Goal: Connect with others: Connect with others

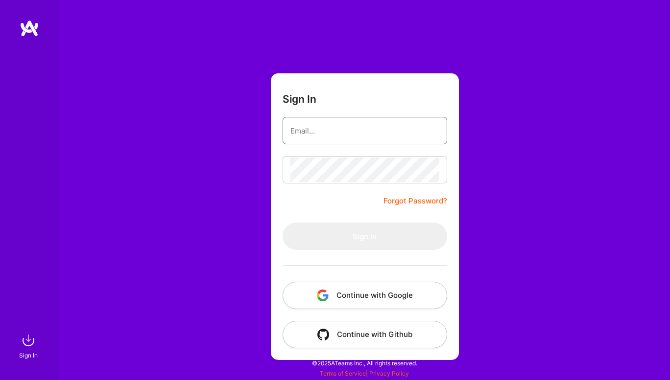
click at [369, 138] on input "email" at bounding box center [364, 130] width 149 height 25
type input "[EMAIL_ADDRESS][DOMAIN_NAME]"
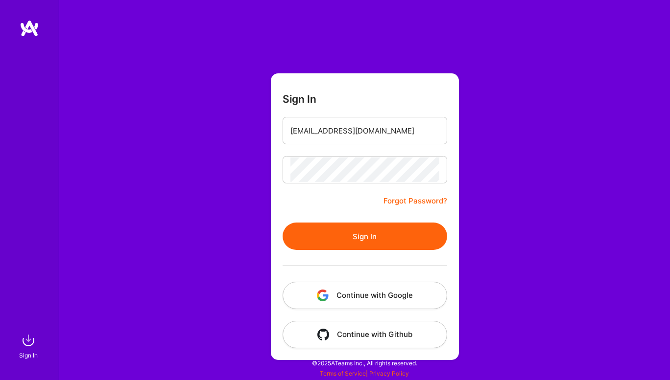
click at [264, 289] on div "Sign In [EMAIL_ADDRESS][DOMAIN_NAME] Forgot Password? Sign In Continue with Goo…" at bounding box center [364, 190] width 611 height 380
click at [313, 238] on button "Sign In" at bounding box center [364, 236] width 164 height 27
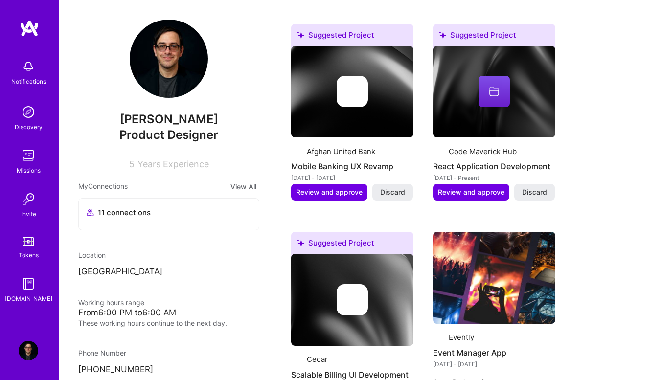
scroll to position [979, 0]
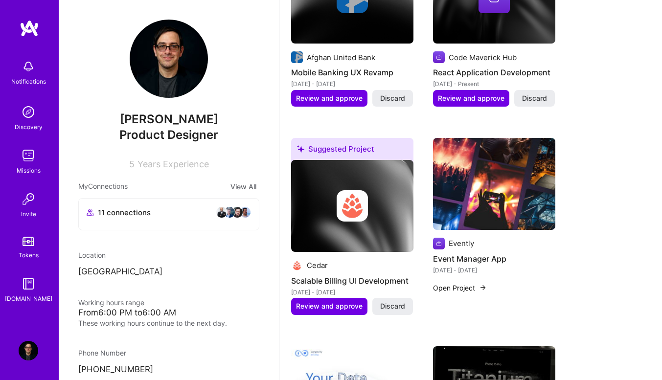
click at [25, 158] on img at bounding box center [29, 156] width 20 height 20
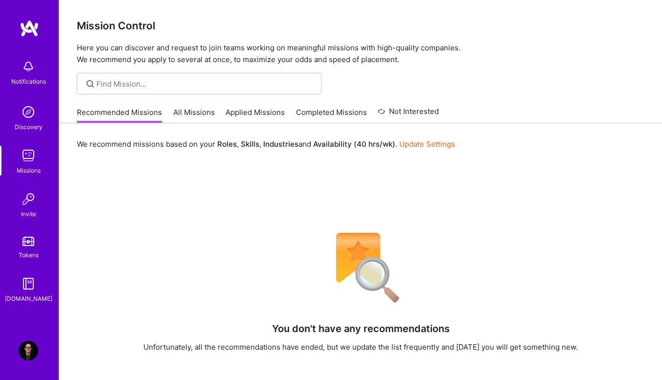
click at [192, 113] on link "All Missions" at bounding box center [194, 115] width 42 height 16
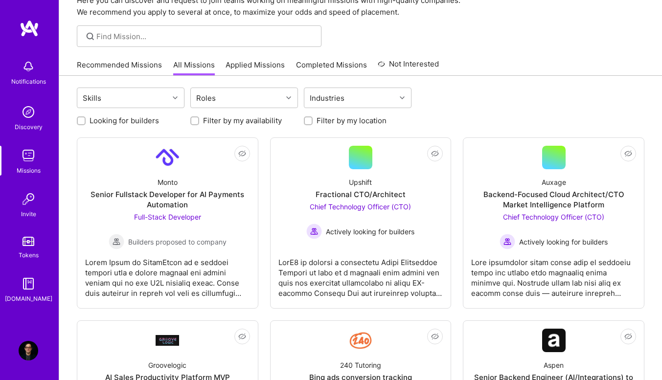
scroll to position [36, 0]
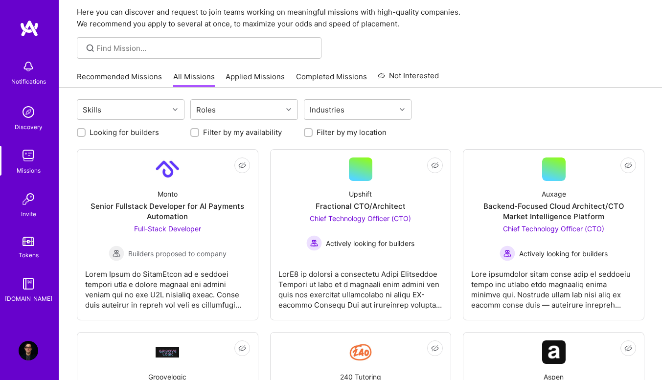
click at [243, 106] on div "Roles" at bounding box center [237, 110] width 92 height 20
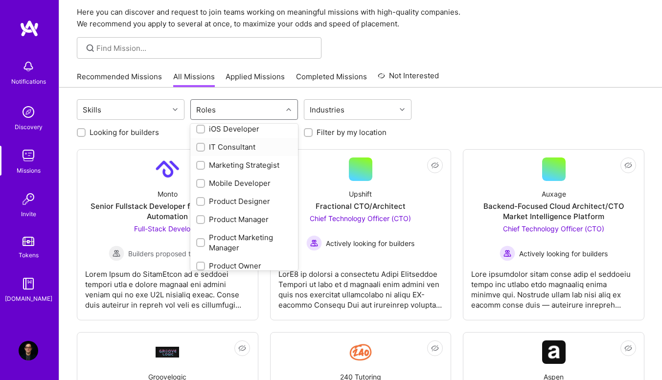
scroll to position [343, 0]
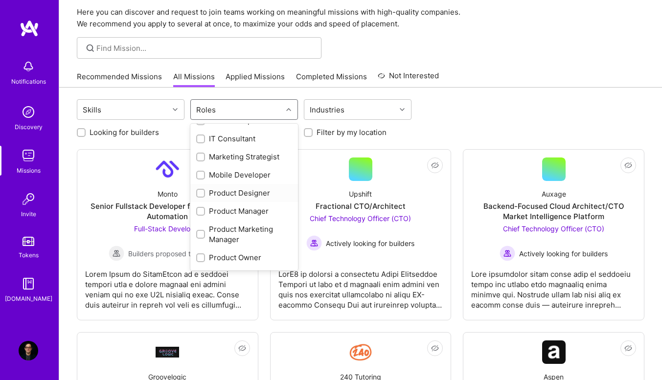
click at [202, 195] on input "checkbox" at bounding box center [201, 193] width 7 height 7
checkbox input "true"
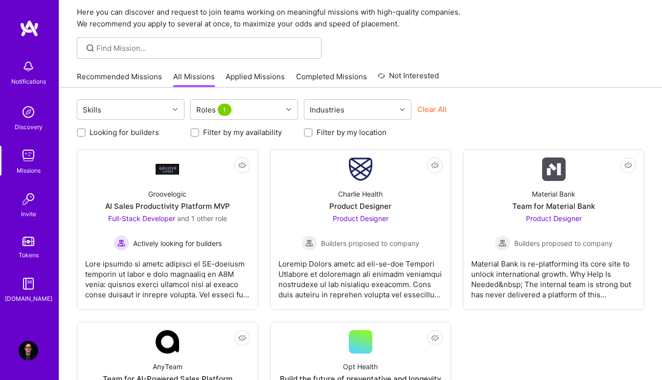
click at [568, 106] on div "Skills Roles 1 Industries Clear All" at bounding box center [361, 110] width 568 height 23
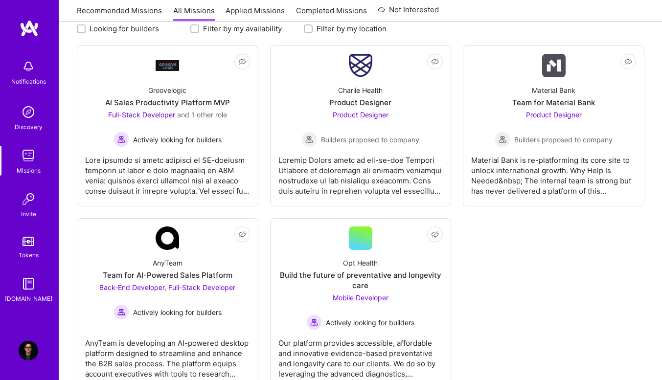
scroll to position [123, 0]
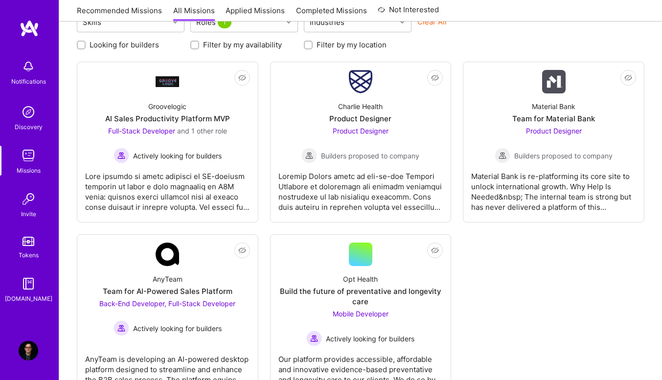
click at [578, 99] on div "Material Bank Team for Material Bank Product Designer Builders proposed to comp…" at bounding box center [553, 128] width 165 height 70
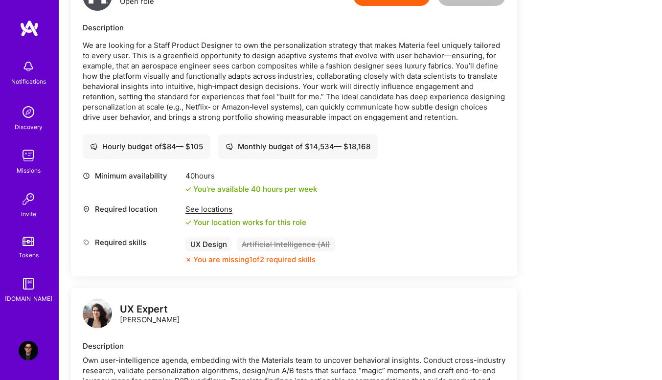
scroll to position [294, 0]
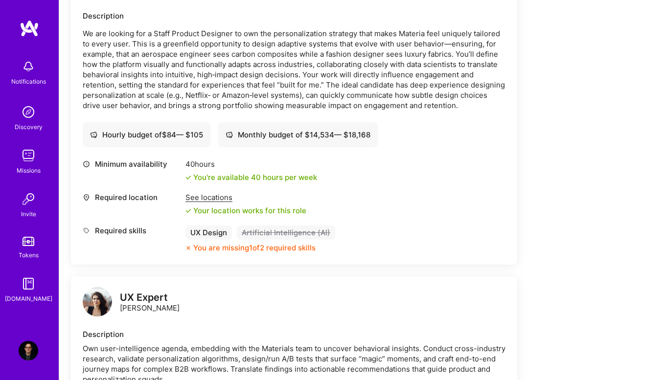
click at [98, 300] on img at bounding box center [97, 301] width 29 height 29
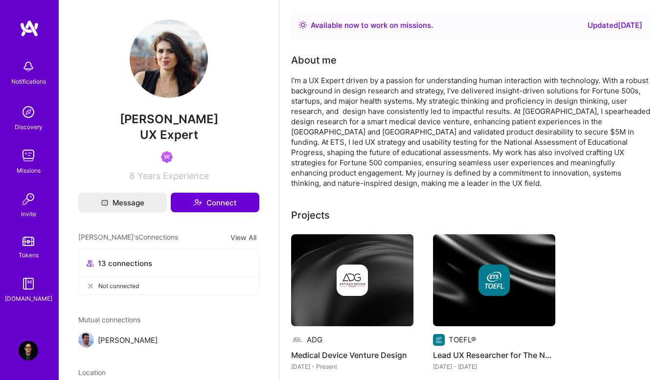
click at [210, 196] on button "Connect" at bounding box center [215, 203] width 89 height 20
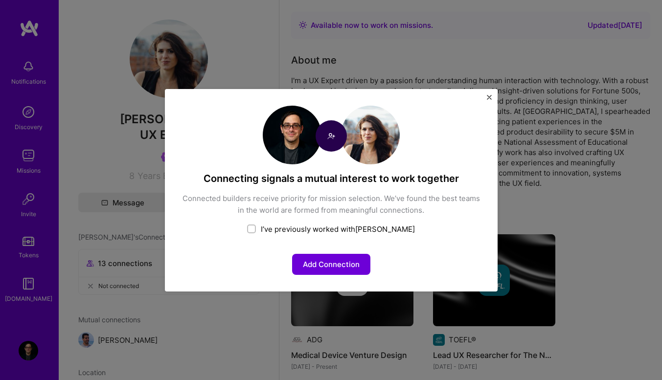
click at [305, 262] on button "Add Connection" at bounding box center [331, 264] width 78 height 21
